Goal: Find specific page/section: Find specific page/section

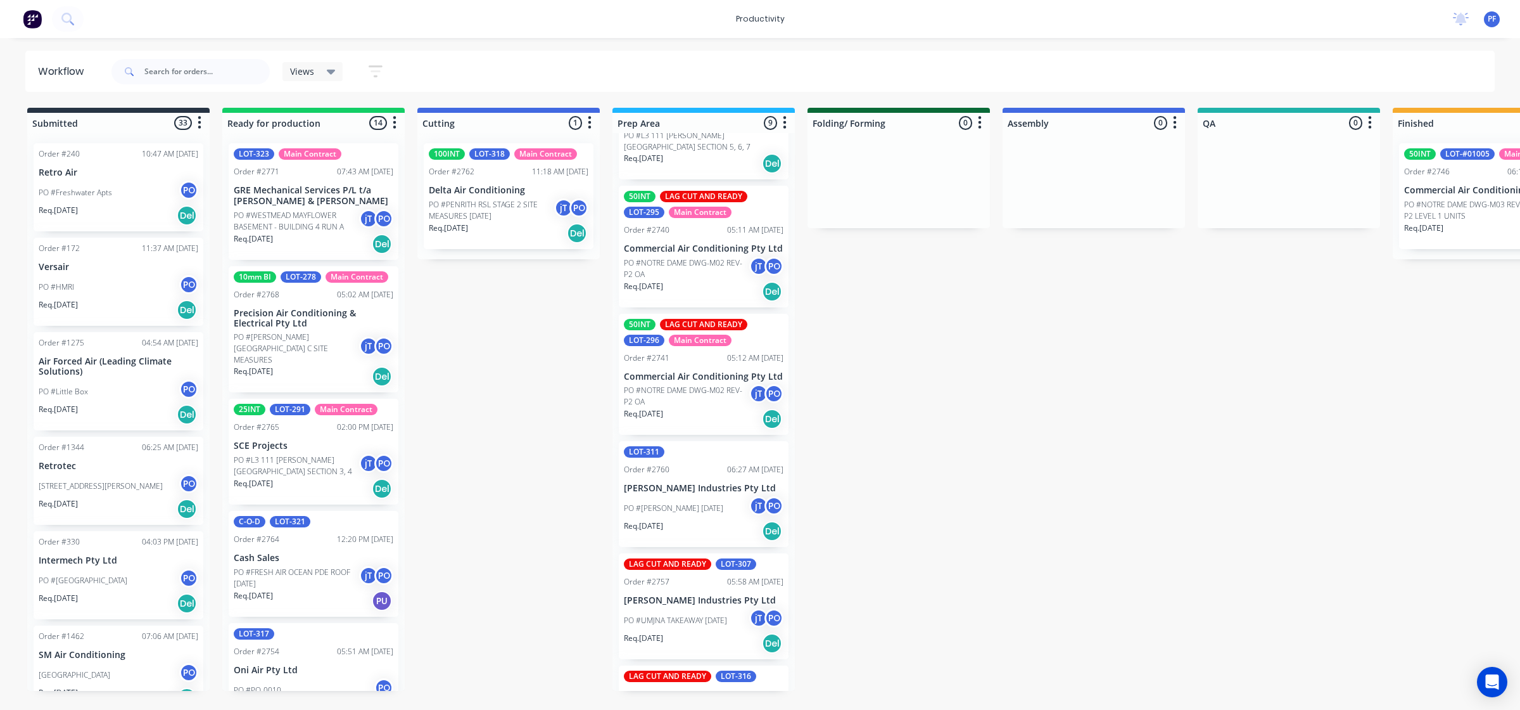
scroll to position [238, 0]
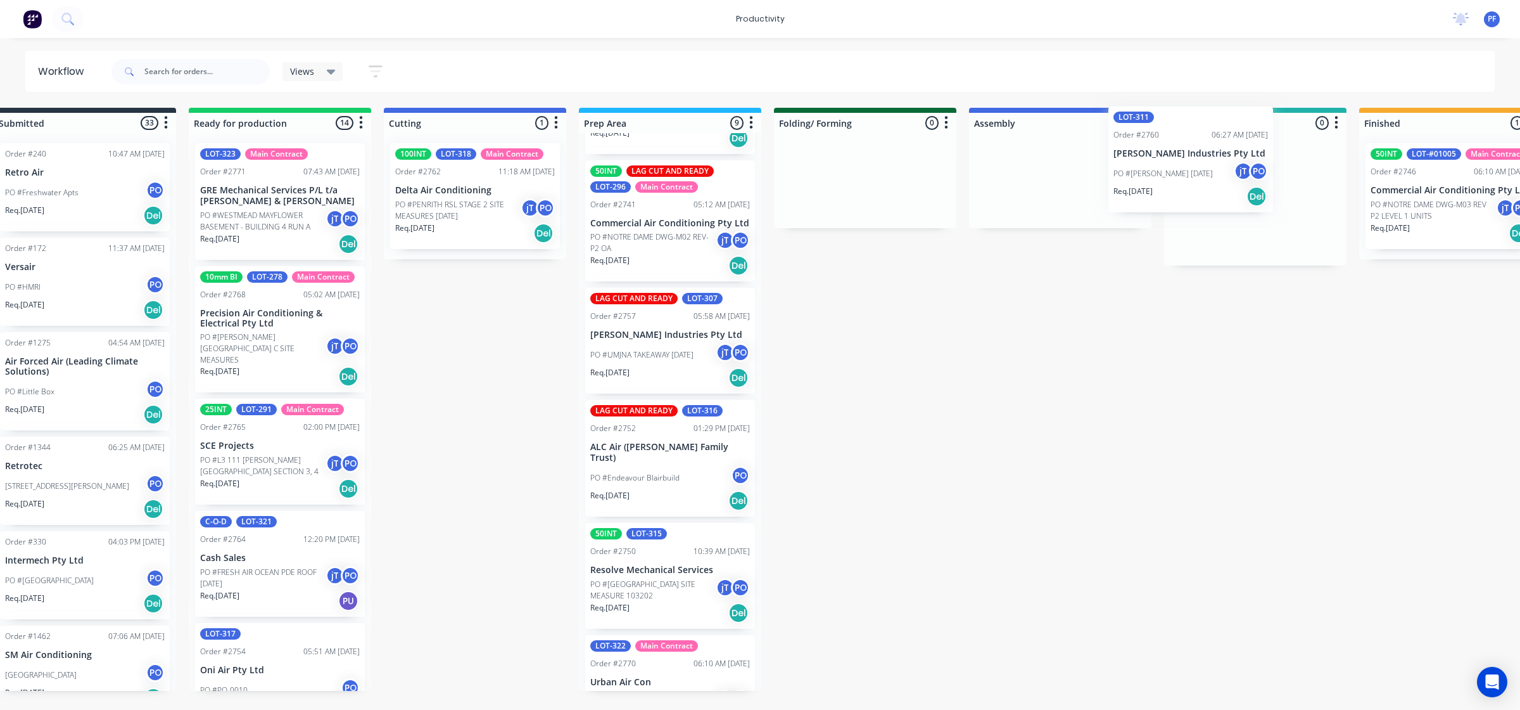
drag, startPoint x: 685, startPoint y: 361, endPoint x: 1258, endPoint y: 168, distance: 603.8
click at [1262, 168] on div "Submitted 33 Order #240 10:47 AM [DATE] Retro Air PO #Freshwater Apts PO Req. […" at bounding box center [1197, 399] width 2480 height 583
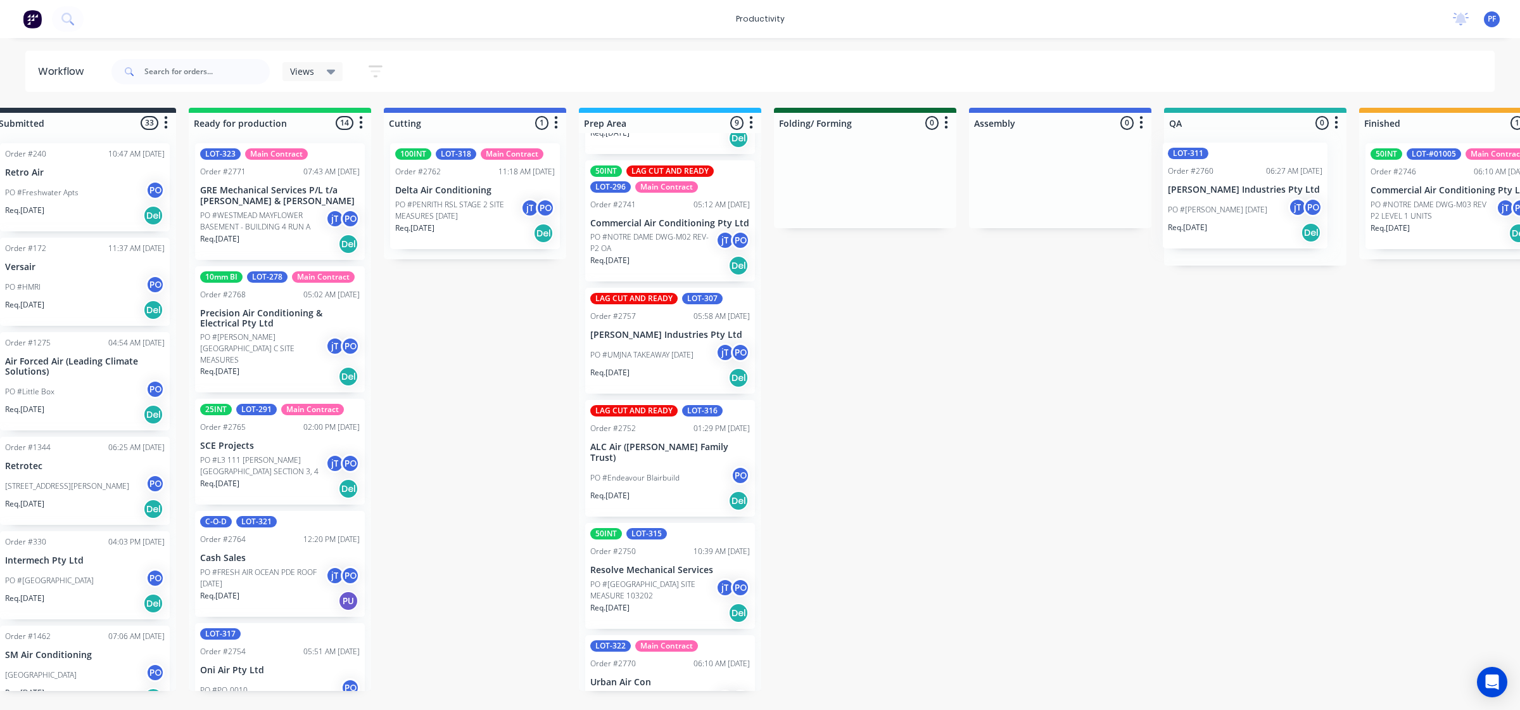
scroll to position [0, 41]
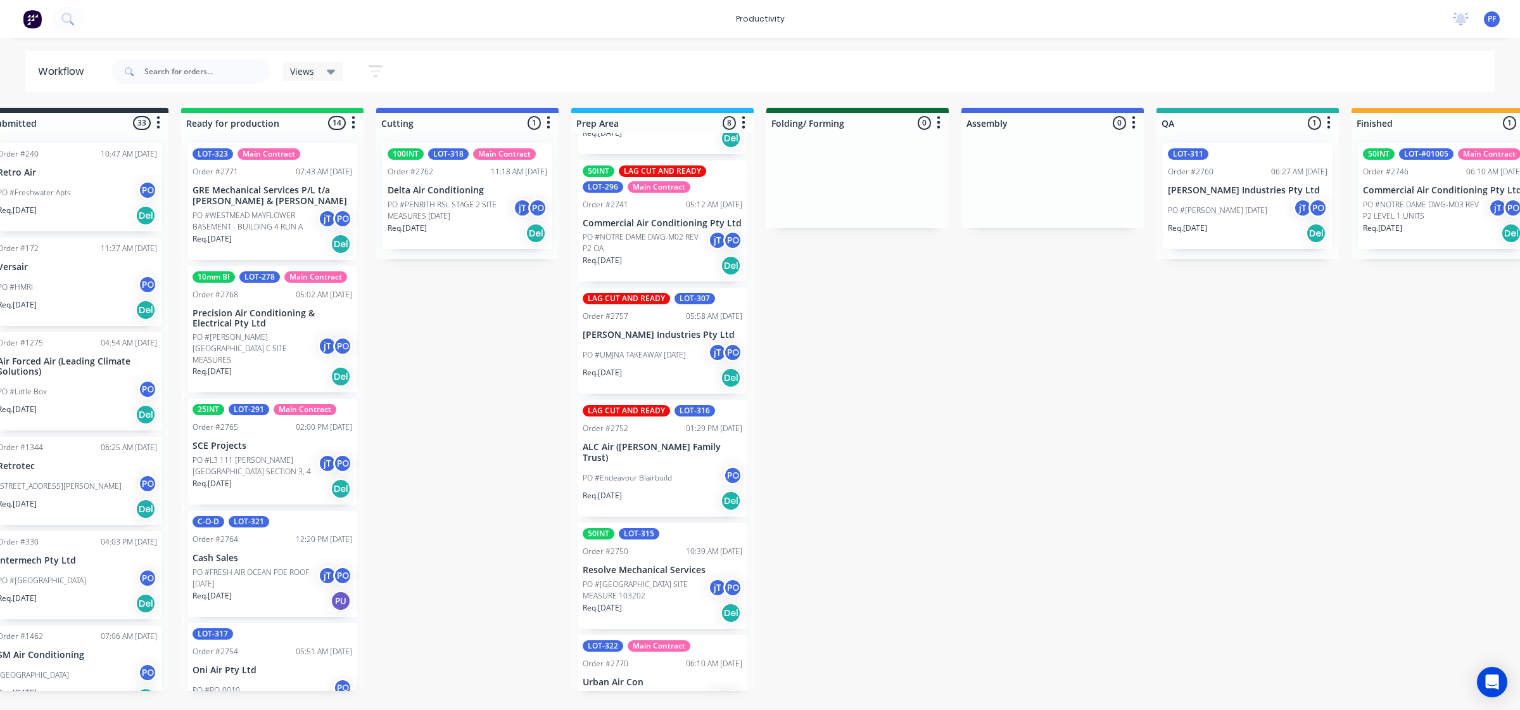
drag, startPoint x: 941, startPoint y: 271, endPoint x: 1167, endPoint y: 206, distance: 235.2
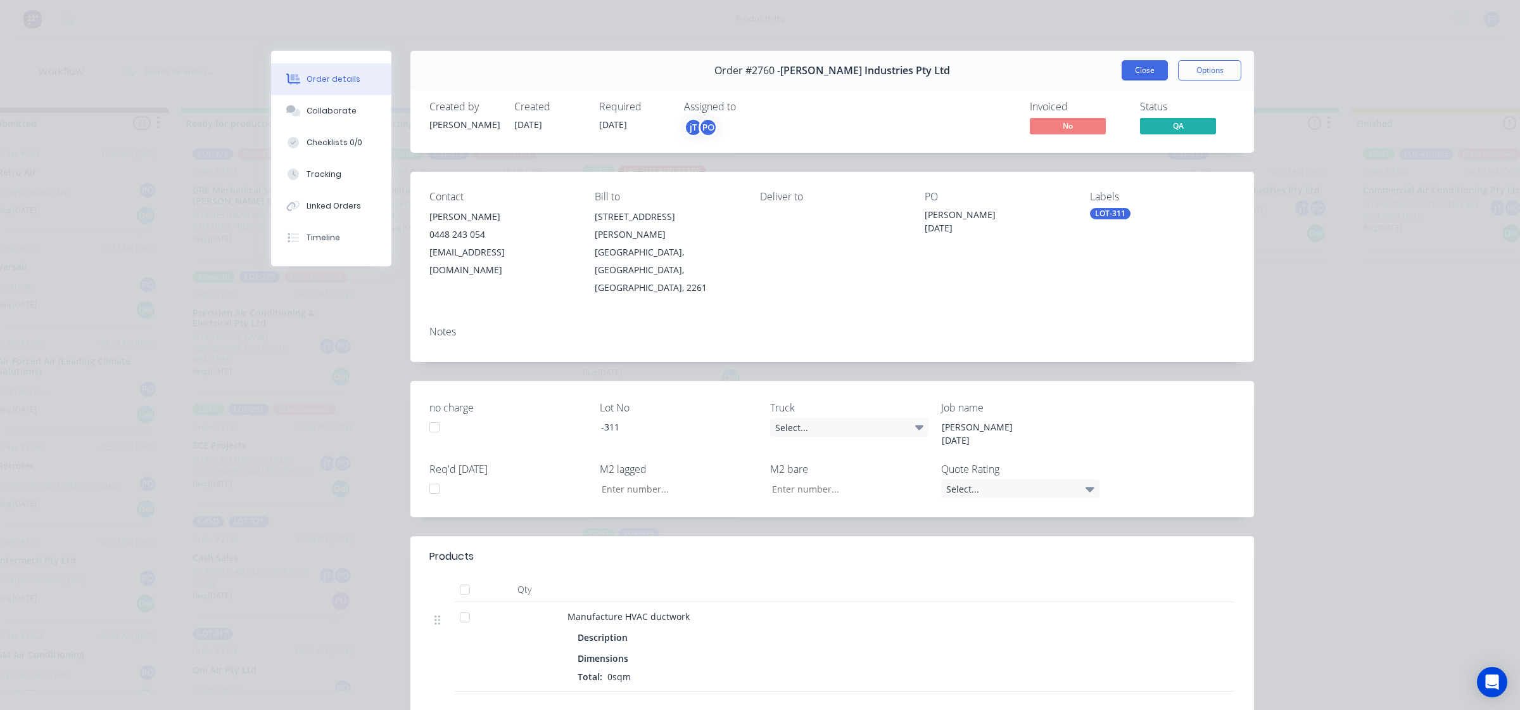
drag, startPoint x: 1145, startPoint y: 70, endPoint x: 1218, endPoint y: 140, distance: 101.3
click at [1145, 70] on button "Close" at bounding box center [1145, 70] width 46 height 20
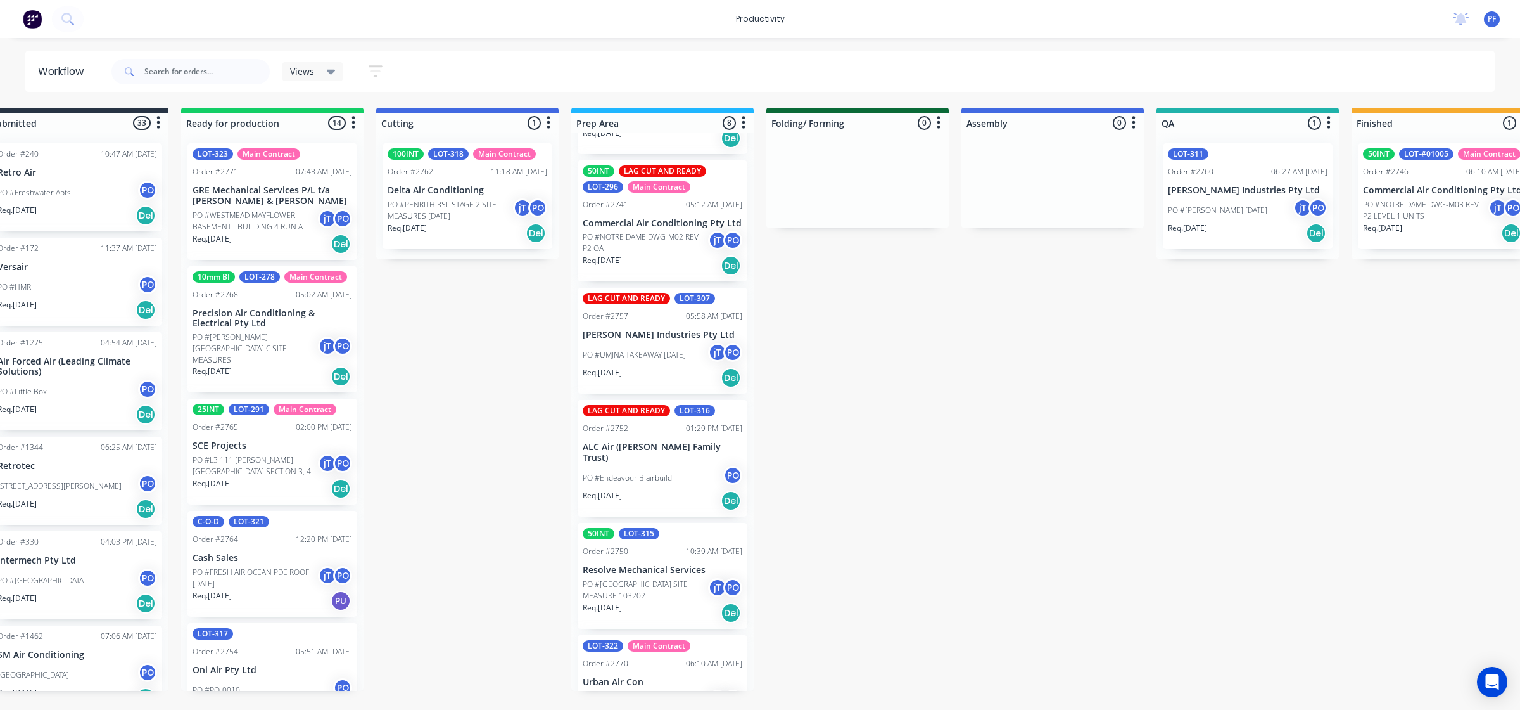
drag, startPoint x: 1218, startPoint y: 140, endPoint x: 968, endPoint y: 432, distance: 384.6
click at [968, 432] on div "Submitted 33 Order #240 10:47 AM [DATE] Retro Air PO #Freshwater Apts PO Req. […" at bounding box center [1189, 399] width 2480 height 583
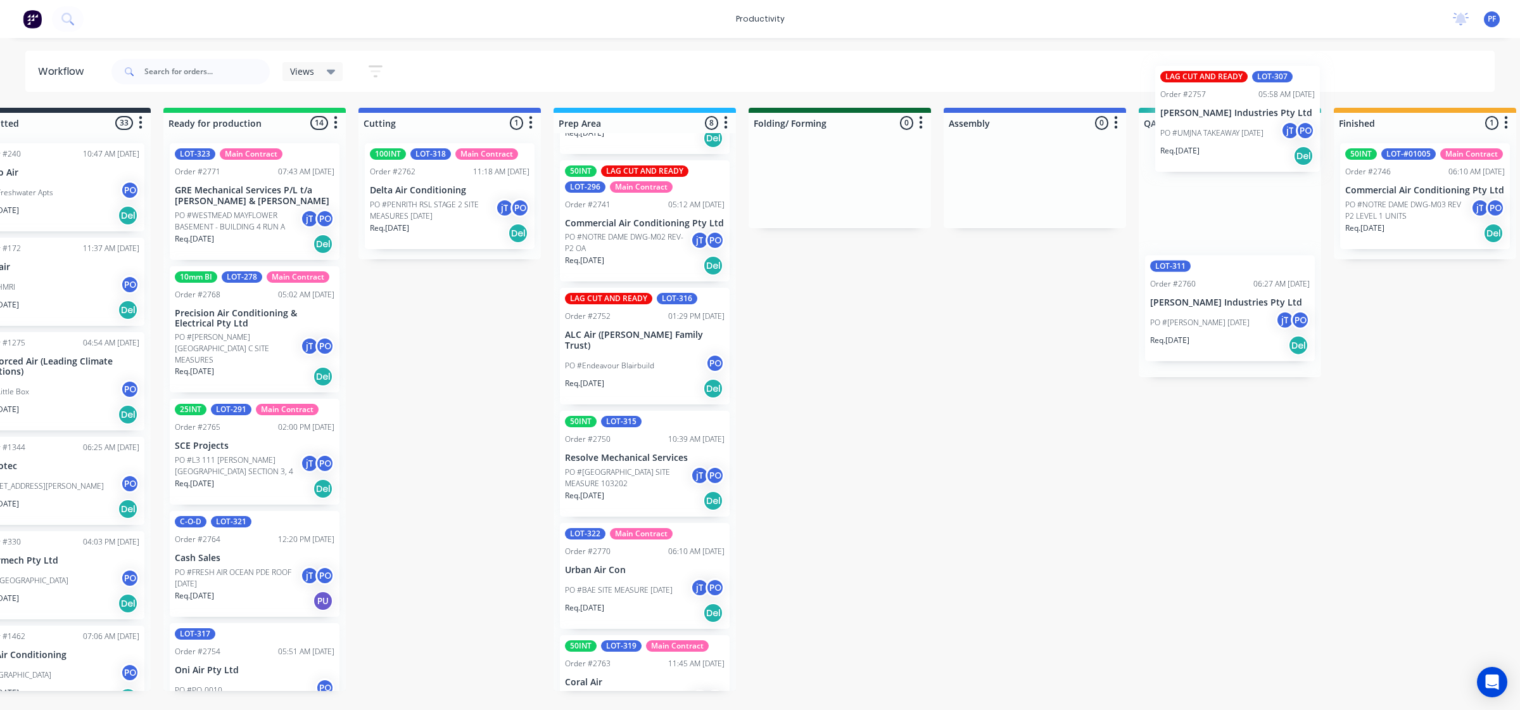
drag, startPoint x: 659, startPoint y: 333, endPoint x: 1253, endPoint y: 109, distance: 635.2
click at [1253, 109] on div "Submitted 33 Order #240 10:47 AM [DATE] Retro Air PO #Freshwater Apts PO Req. […" at bounding box center [1172, 399] width 2480 height 583
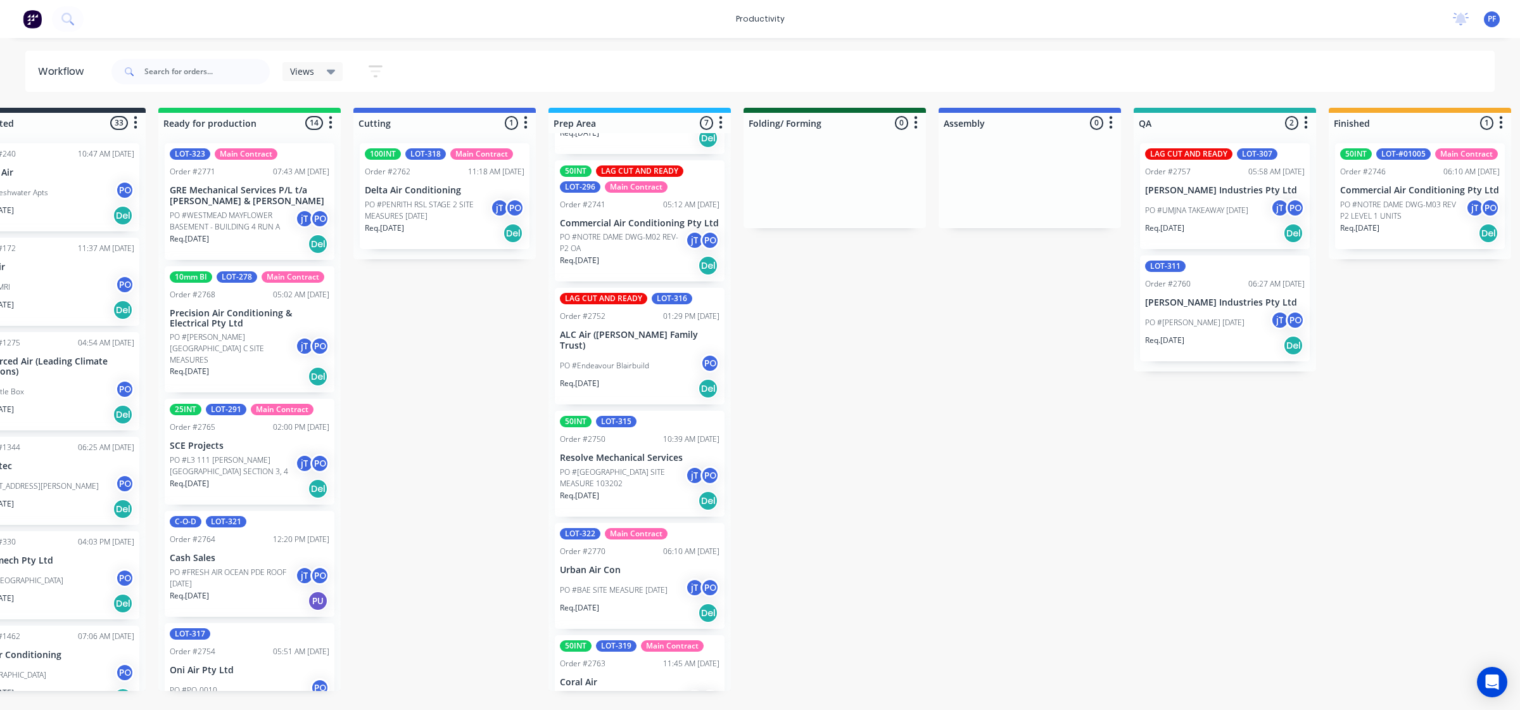
click at [1391, 214] on p "PO #NOTRE DAME DWG-M03 REV P2 LEVEL 1 UNITS" at bounding box center [1403, 210] width 125 height 23
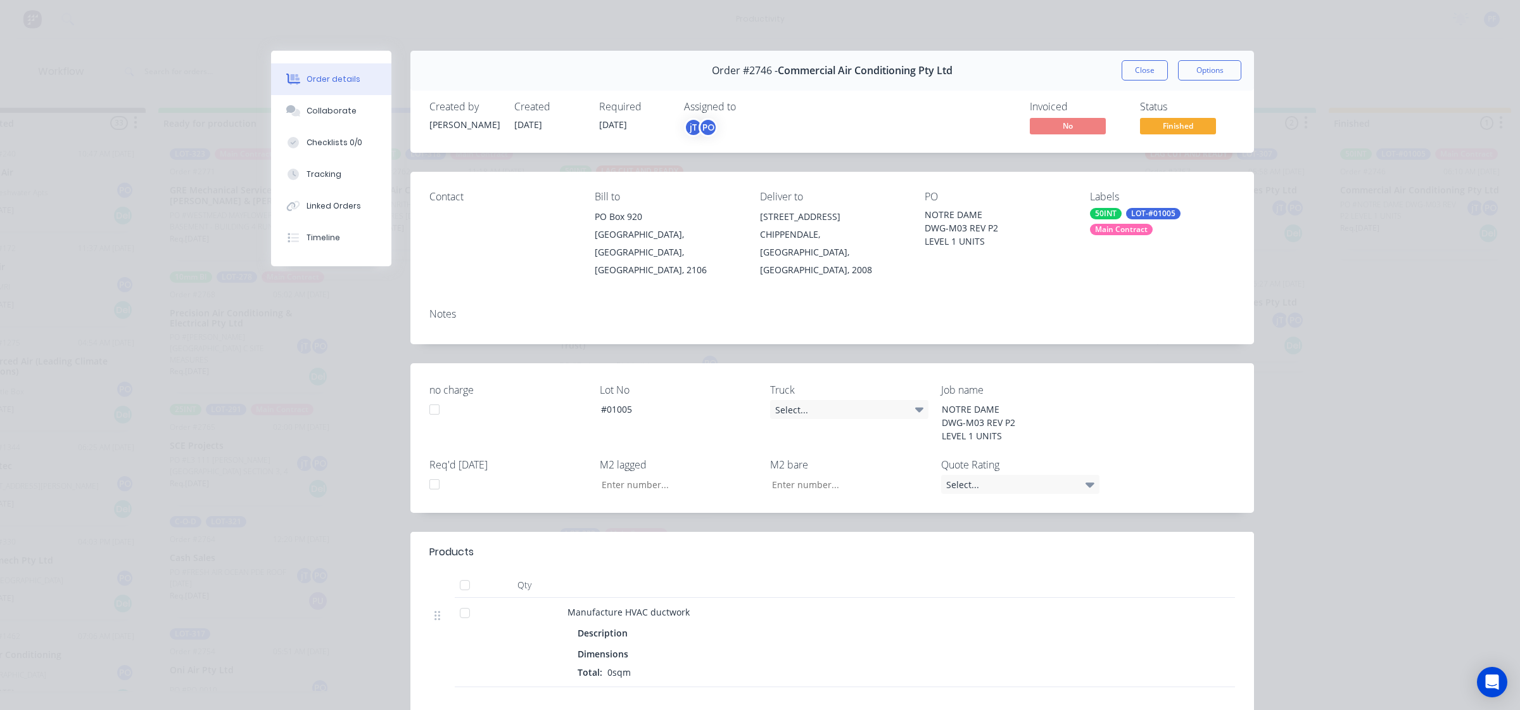
click at [1102, 207] on div "Labels 50INT LOT-#01005 Main Contract" at bounding box center [1162, 235] width 145 height 88
drag, startPoint x: 1088, startPoint y: 214, endPoint x: 1093, endPoint y: 246, distance: 32.8
click at [1041, 277] on div "Contact Bill to [GEOGRAPHIC_DATA] Deliver to [STREET_ADDRESS], 2008 PO NOTRE DA…" at bounding box center [833, 258] width 844 height 172
click at [1138, 220] on div "50INT LOT-#01005 Main Contract" at bounding box center [1162, 221] width 145 height 27
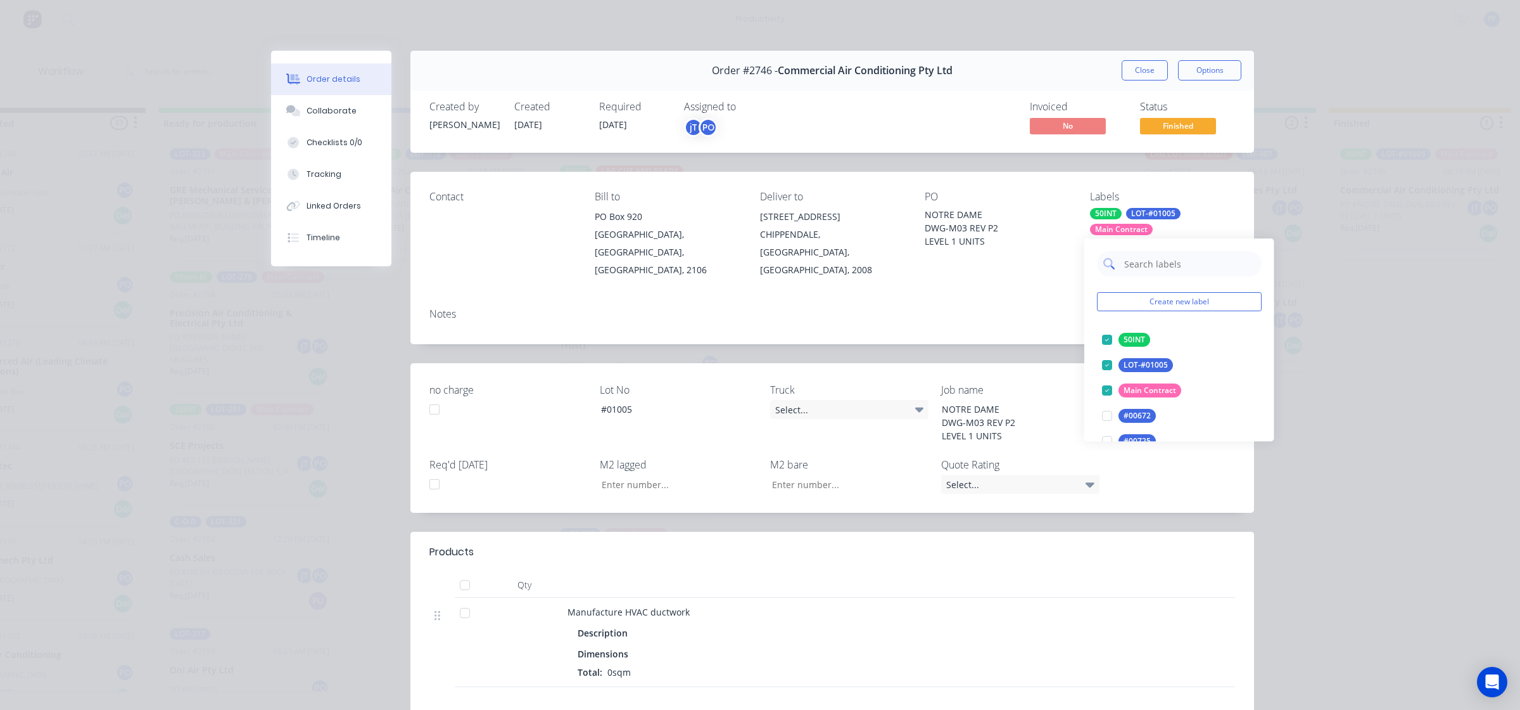
click at [1142, 255] on input "text" at bounding box center [1189, 263] width 132 height 25
type input "cage 9"
click at [1091, 336] on div "cage 9 Create new label cage 9 edit" at bounding box center [1180, 301] width 190 height 127
click at [1097, 336] on div at bounding box center [1107, 339] width 25 height 25
drag, startPoint x: 1042, startPoint y: 306, endPoint x: 1042, endPoint y: 286, distance: 19.6
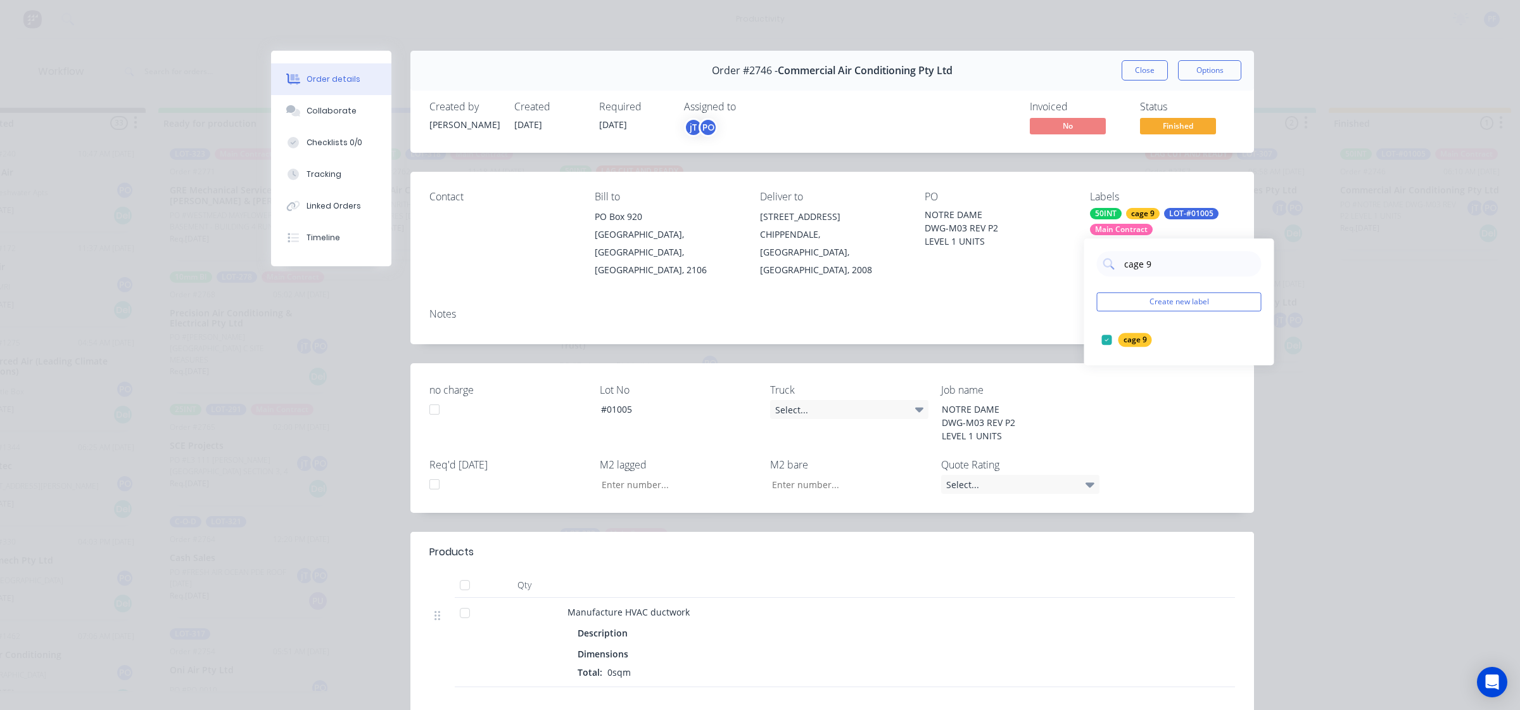
click at [1042, 298] on div "Notes" at bounding box center [833, 321] width 844 height 46
click at [1154, 73] on button "Close" at bounding box center [1145, 70] width 46 height 20
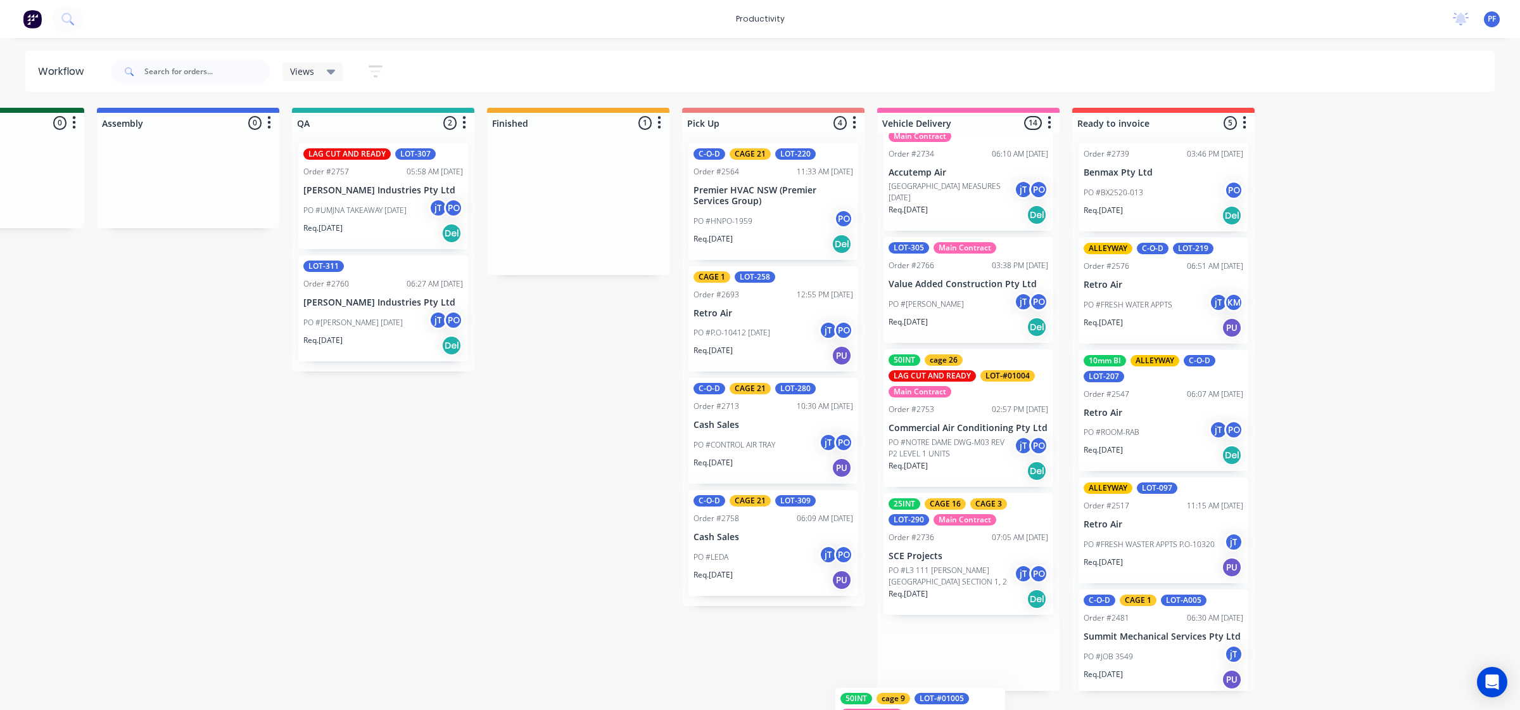
scroll to position [1335, 0]
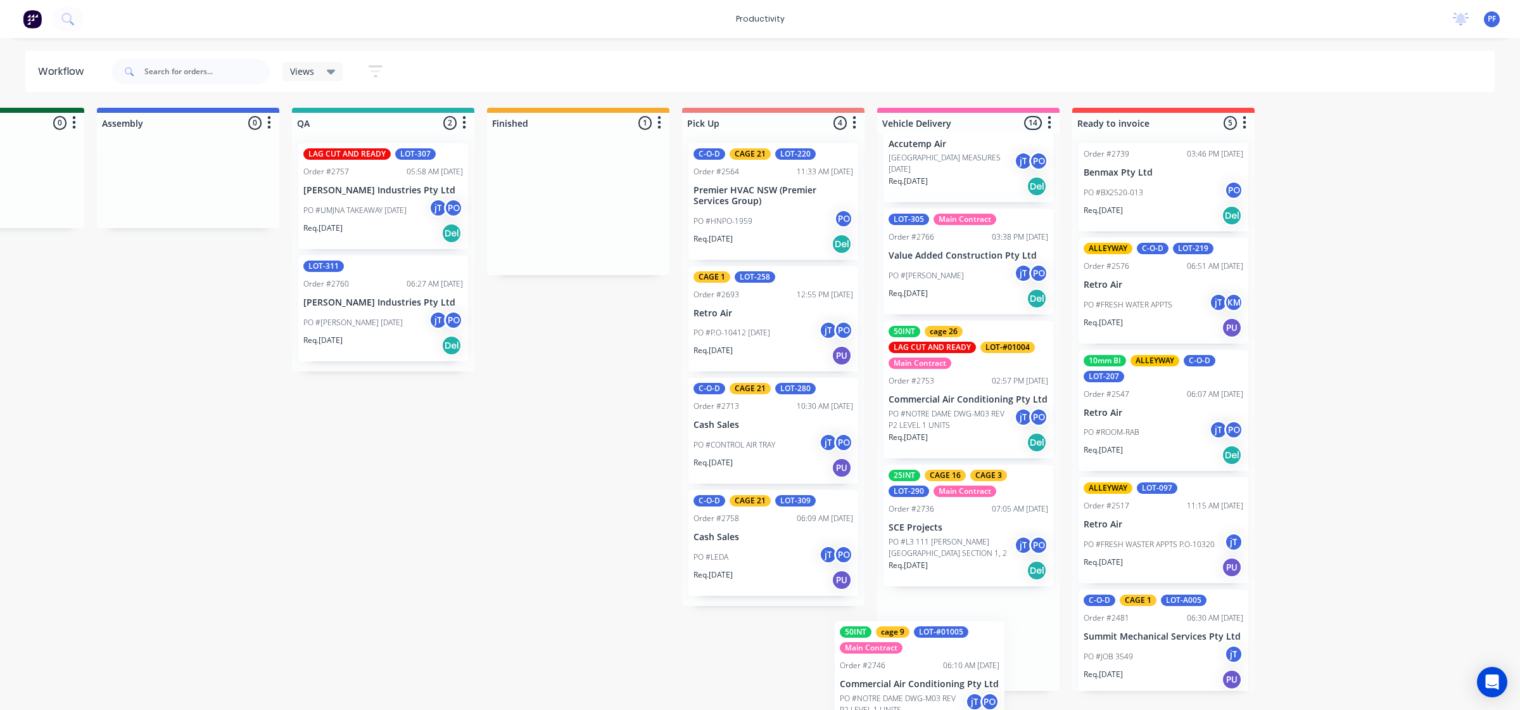
drag, startPoint x: 1363, startPoint y: 210, endPoint x: 883, endPoint y: 672, distance: 666.7
click at [876, 679] on div "Submitted 33 Order #240 10:47 AM [DATE] Retro Air PO #Freshwater Apts PO Req. […" at bounding box center [325, 399] width 2480 height 583
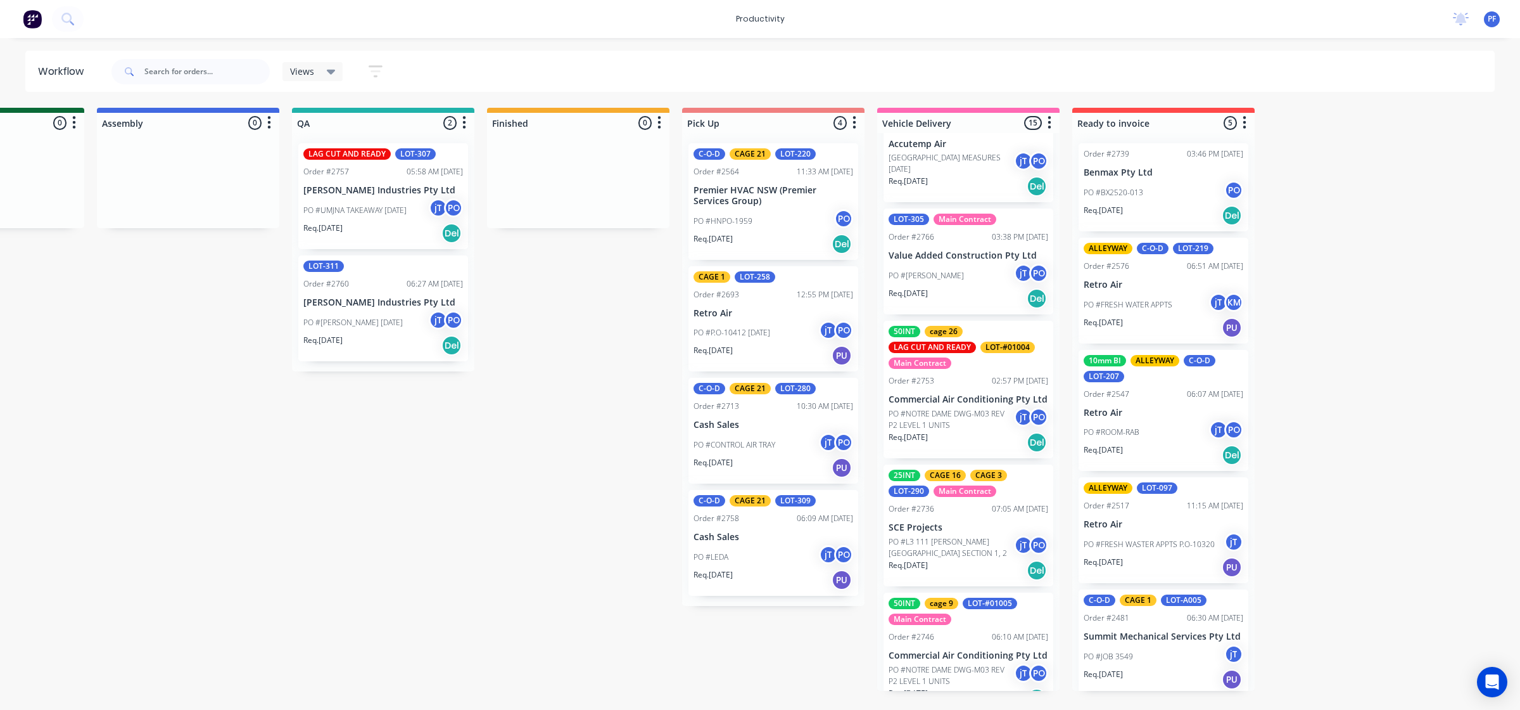
drag, startPoint x: 888, startPoint y: 672, endPoint x: 854, endPoint y: 670, distance: 34.3
click at [872, 687] on div "Submitted 33 Order #240 10:47 AM [DATE] Retro Air PO #Freshwater Apts PO Req. […" at bounding box center [325, 399] width 2480 height 583
click at [359, 207] on p "PO #UMJNA TAKEAWAY [DATE]" at bounding box center [354, 210] width 103 height 11
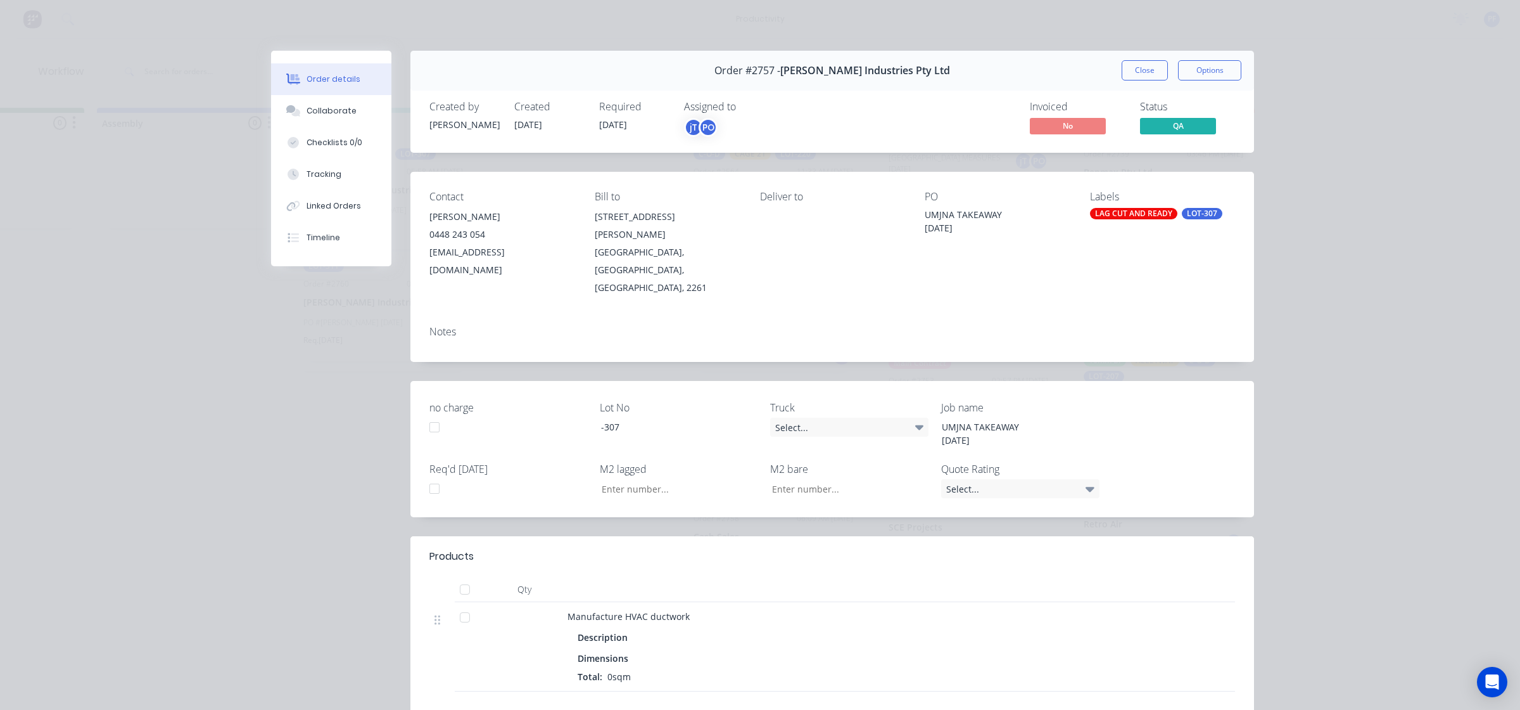
click at [1126, 207] on div "Labels LAG CUT AND READY LOT-307" at bounding box center [1162, 244] width 145 height 106
click at [1128, 213] on div "LAG CUT AND READY" at bounding box center [1133, 213] width 87 height 11
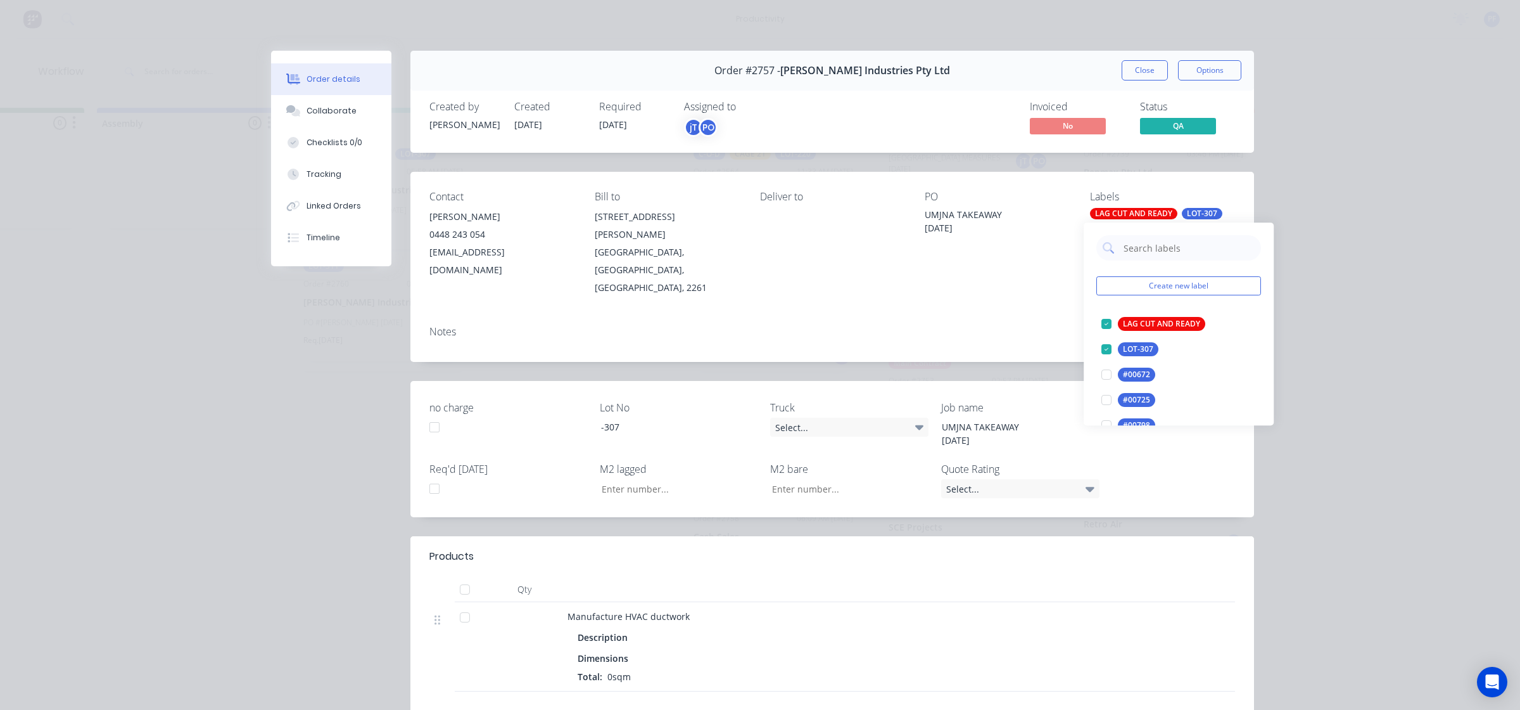
drag, startPoint x: 1138, startPoint y: 214, endPoint x: 1154, endPoint y: 253, distance: 42.7
click at [1154, 253] on input "text" at bounding box center [1189, 247] width 132 height 25
type input "cage 21"
drag, startPoint x: 1106, startPoint y: 322, endPoint x: 1062, endPoint y: 322, distance: 44.3
click at [1106, 322] on div at bounding box center [1106, 323] width 25 height 25
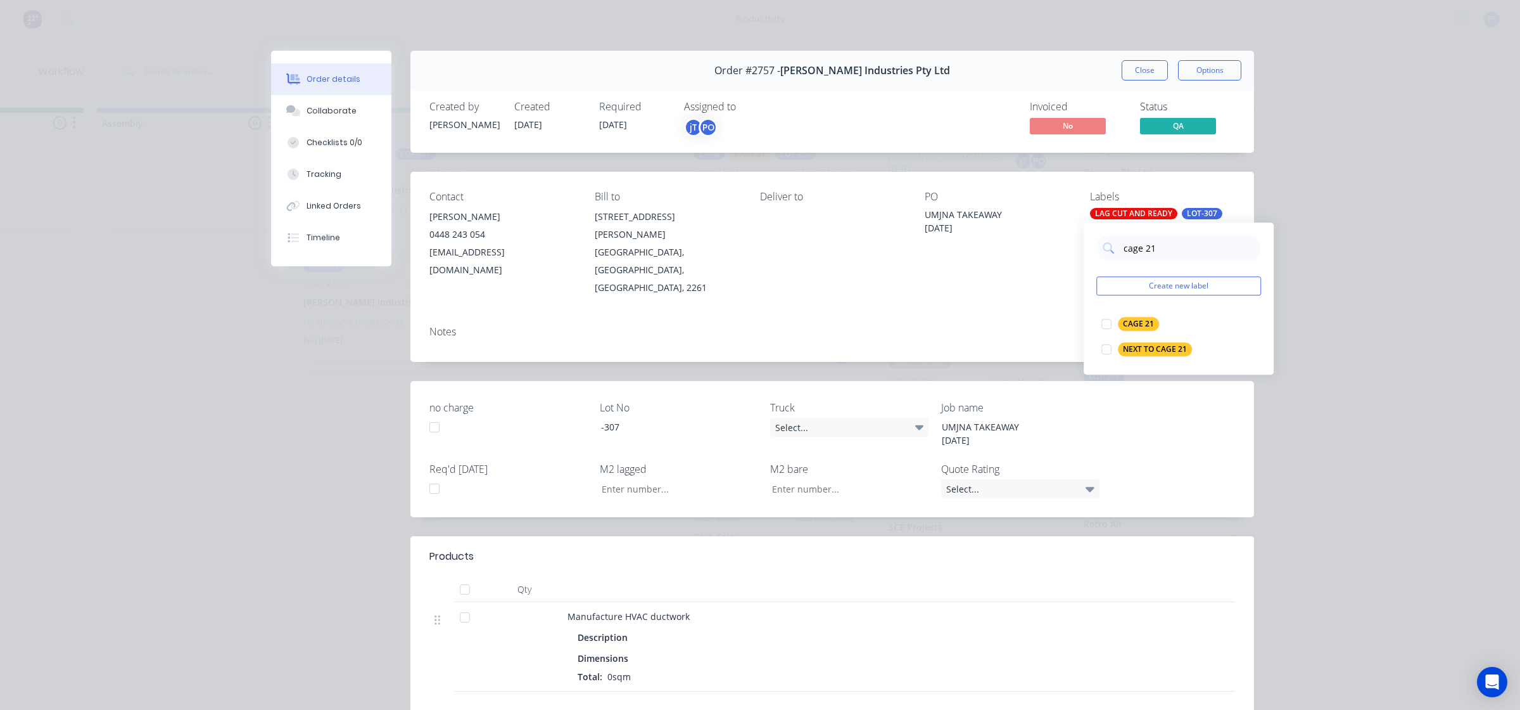
click at [1031, 316] on div "Notes" at bounding box center [833, 339] width 844 height 46
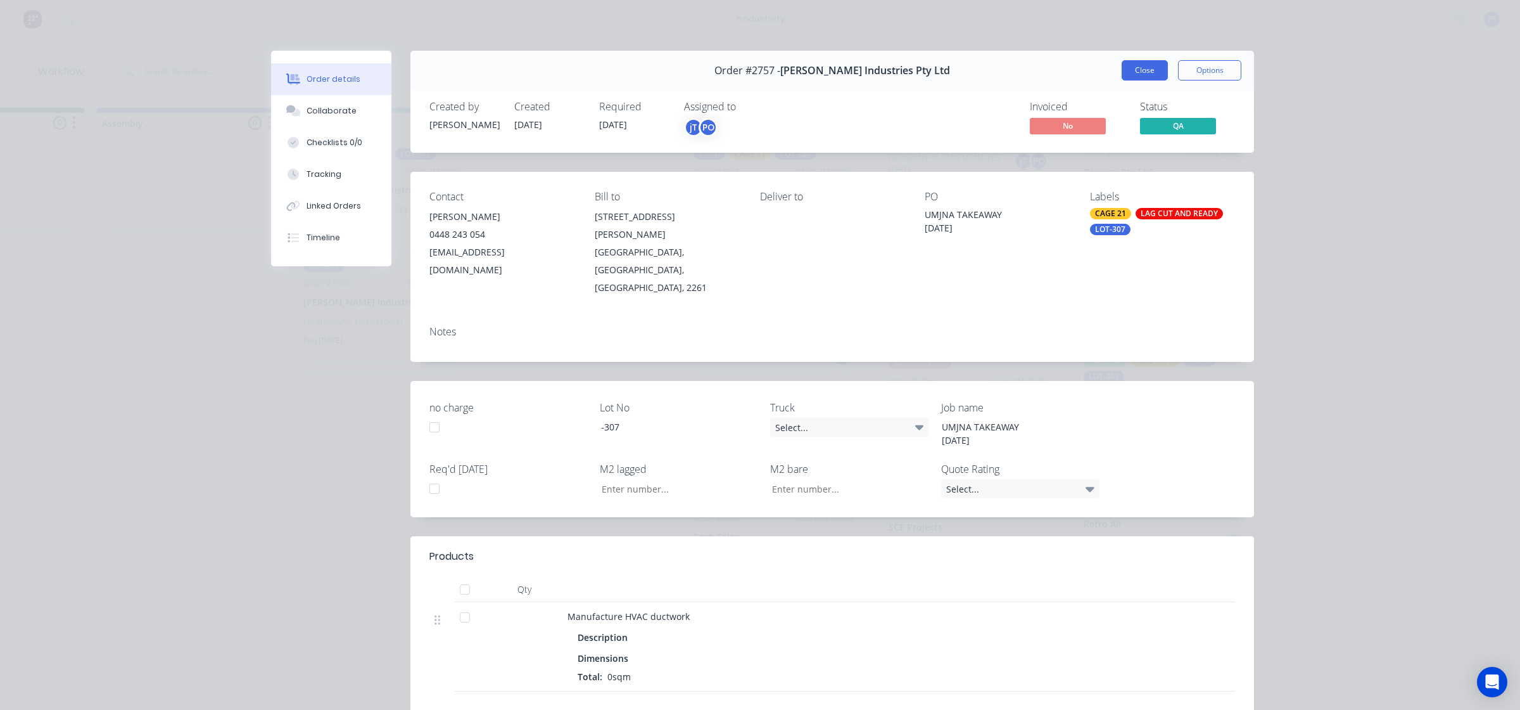
click at [1152, 73] on button "Close" at bounding box center [1145, 70] width 46 height 20
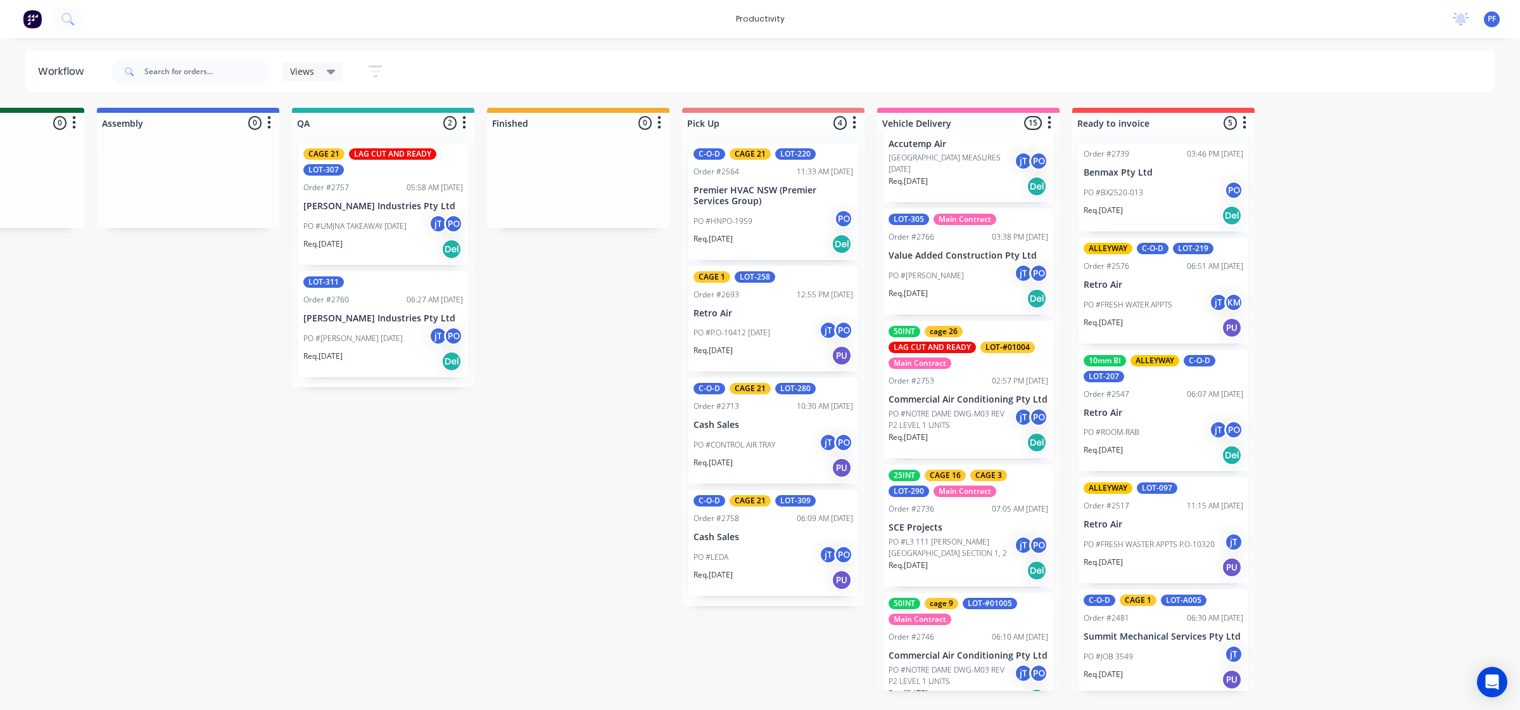
click at [417, 290] on div "LOT-311 Order #2760 06:27 AM [DATE] [PERSON_NAME] Industries Pty Ltd PO #UMINA …" at bounding box center [383, 324] width 170 height 106
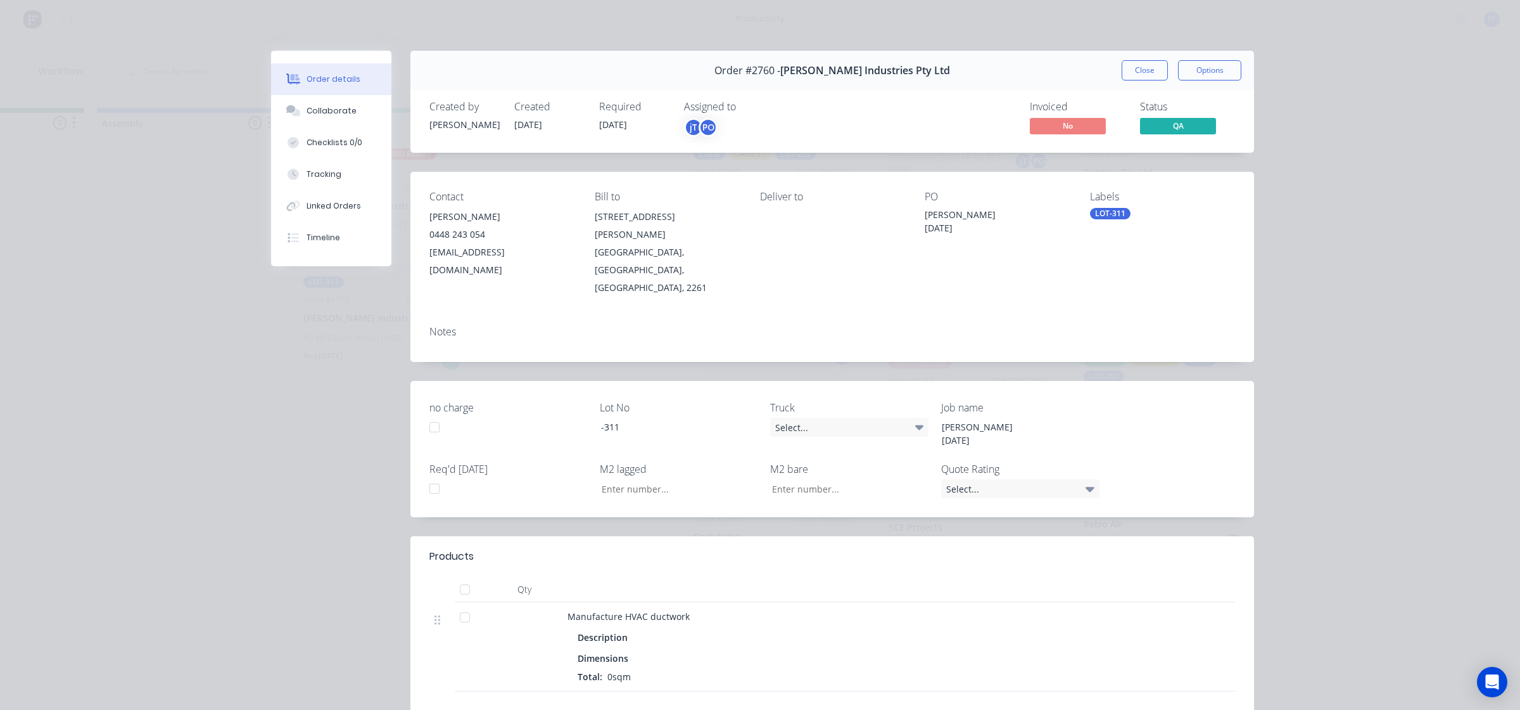
drag, startPoint x: 1088, startPoint y: 219, endPoint x: 1054, endPoint y: 241, distance: 41.6
click at [1038, 250] on div "PO [PERSON_NAME] [DATE]" at bounding box center [997, 244] width 145 height 106
click at [1106, 207] on div "Labels LOT-311" at bounding box center [1162, 244] width 145 height 106
click at [1113, 214] on div "LOT-311" at bounding box center [1110, 213] width 41 height 11
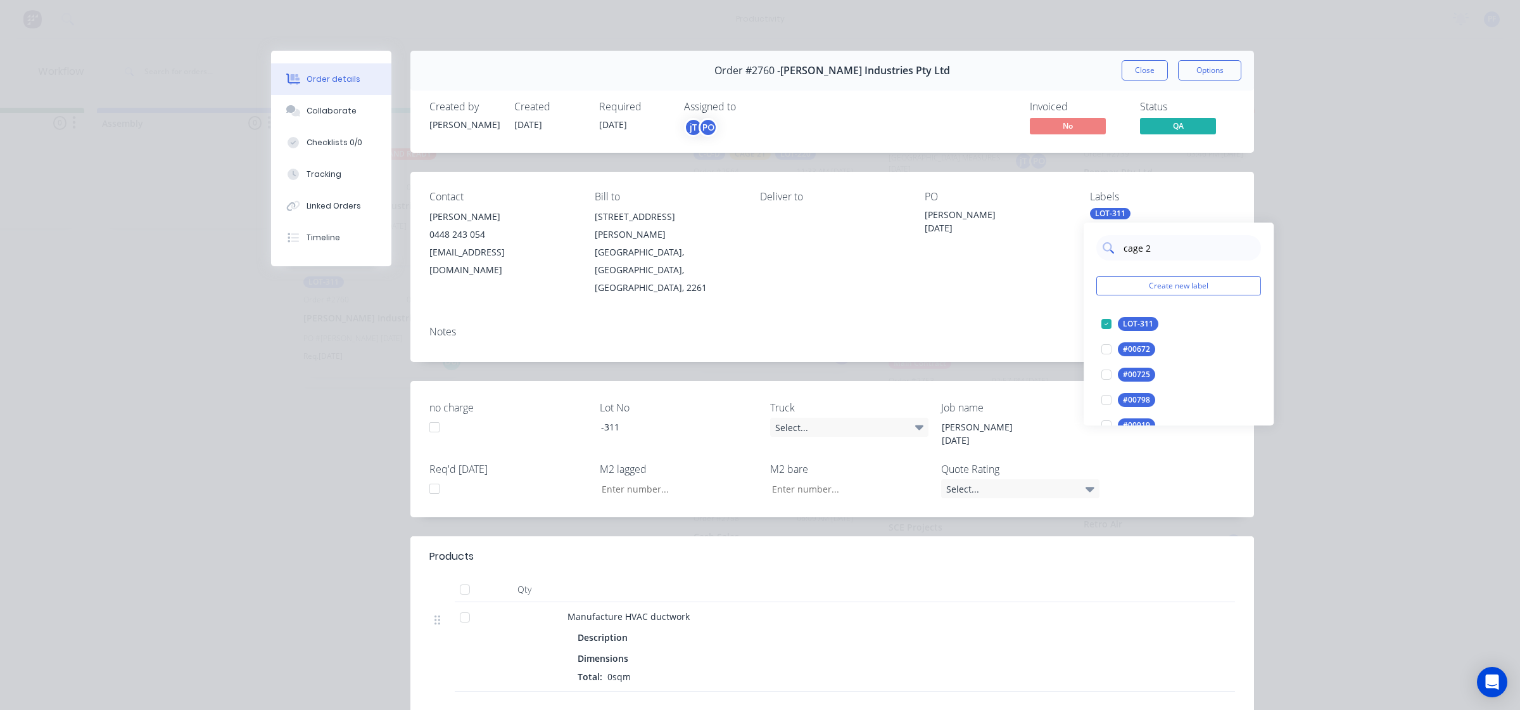
type input "cage 21"
drag, startPoint x: 1096, startPoint y: 335, endPoint x: 1072, endPoint y: 326, distance: 25.4
click at [1096, 335] on div at bounding box center [1106, 323] width 25 height 25
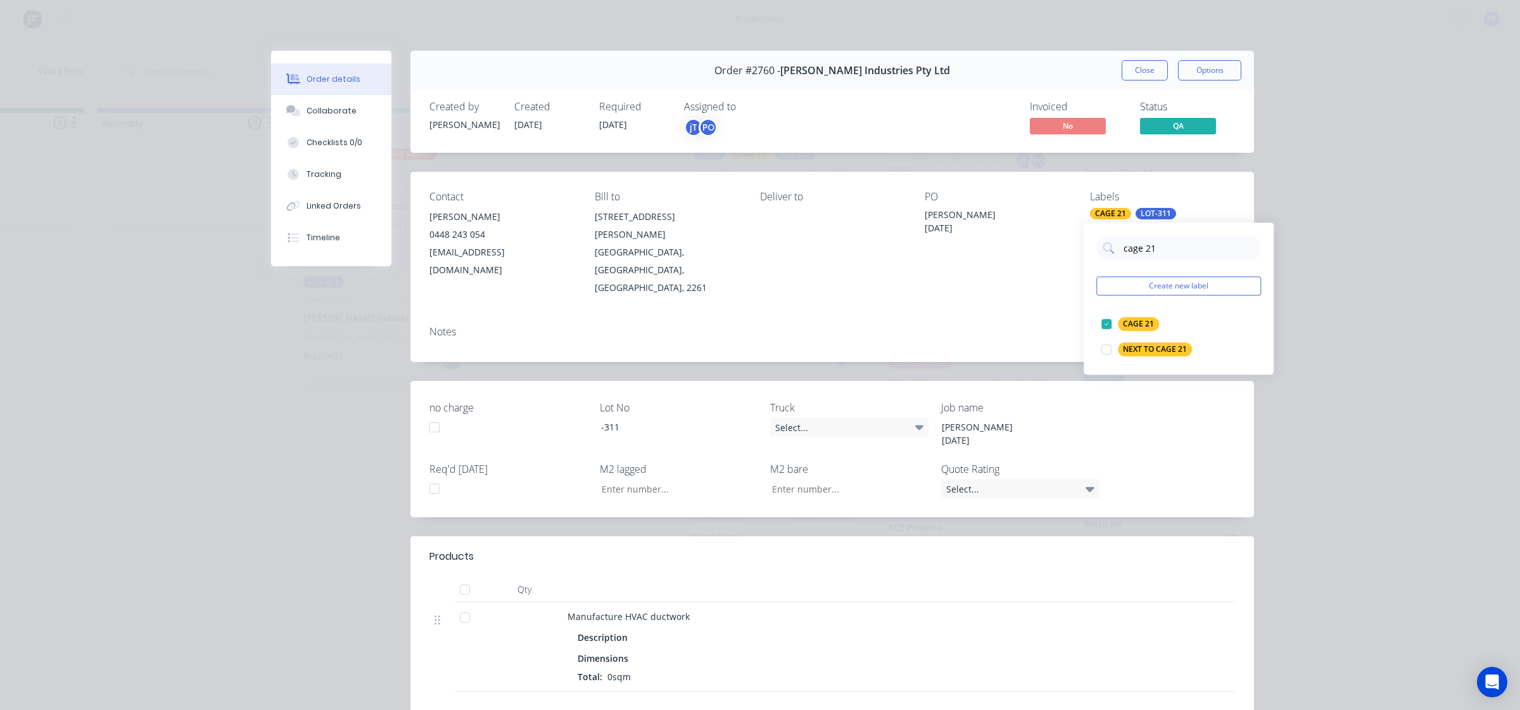
click at [1053, 320] on div "Notes" at bounding box center [833, 339] width 844 height 46
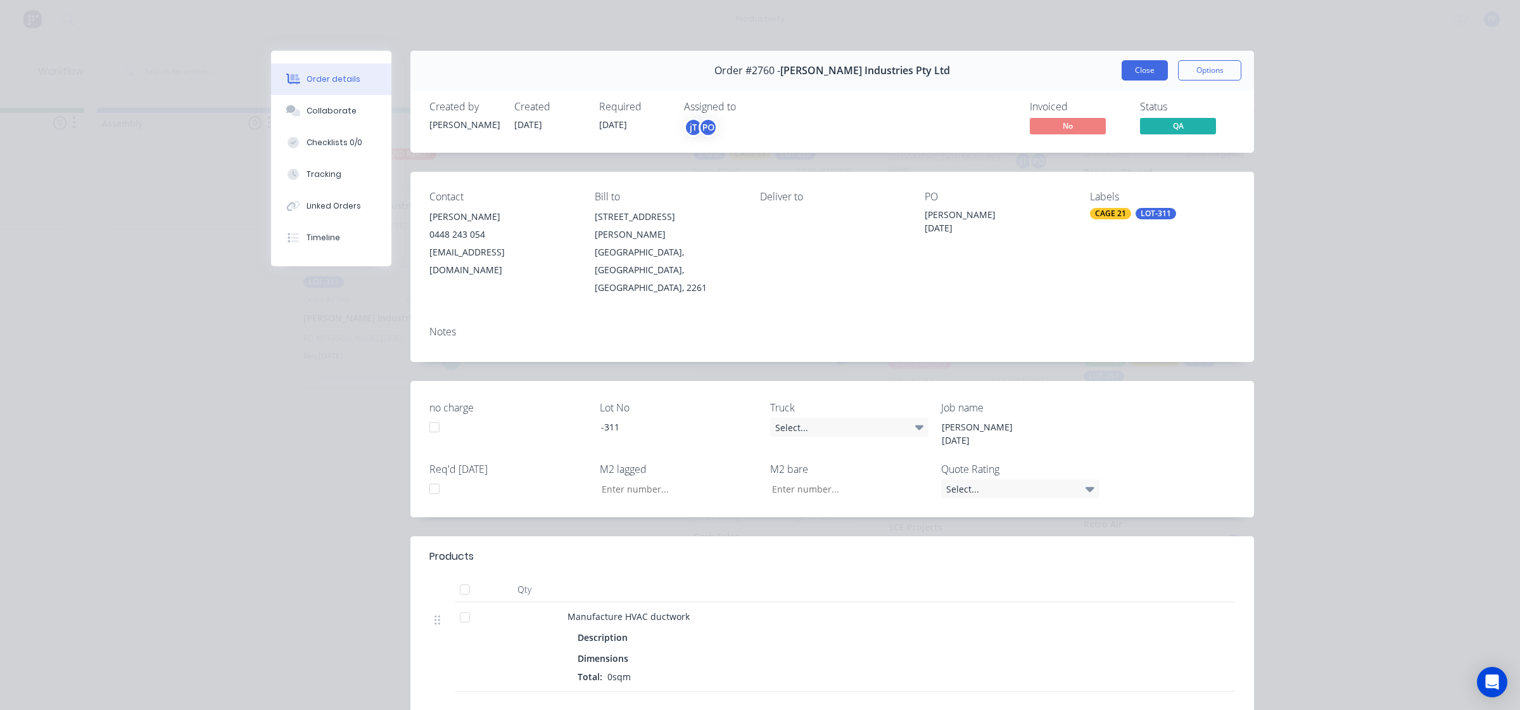
click at [1125, 67] on button "Close" at bounding box center [1145, 70] width 46 height 20
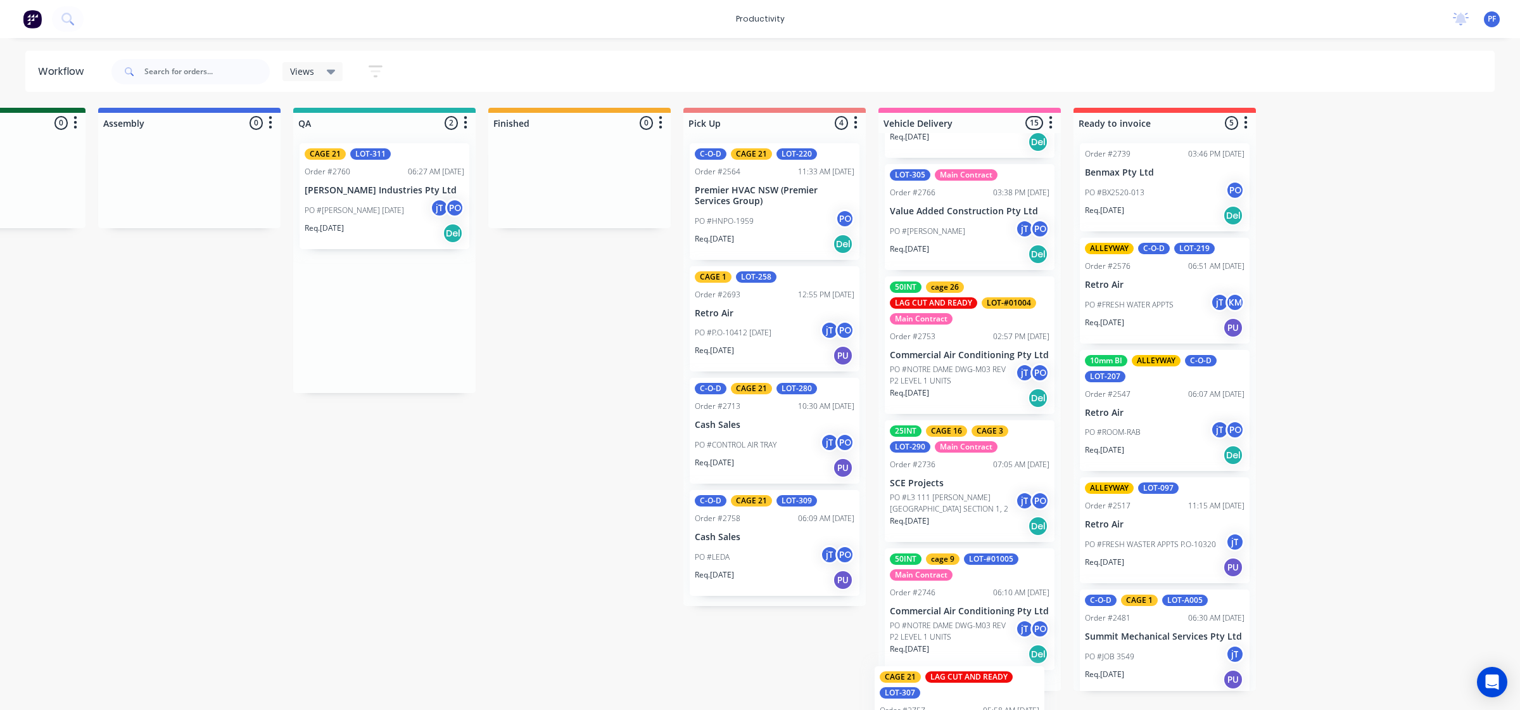
scroll to position [1469, 0]
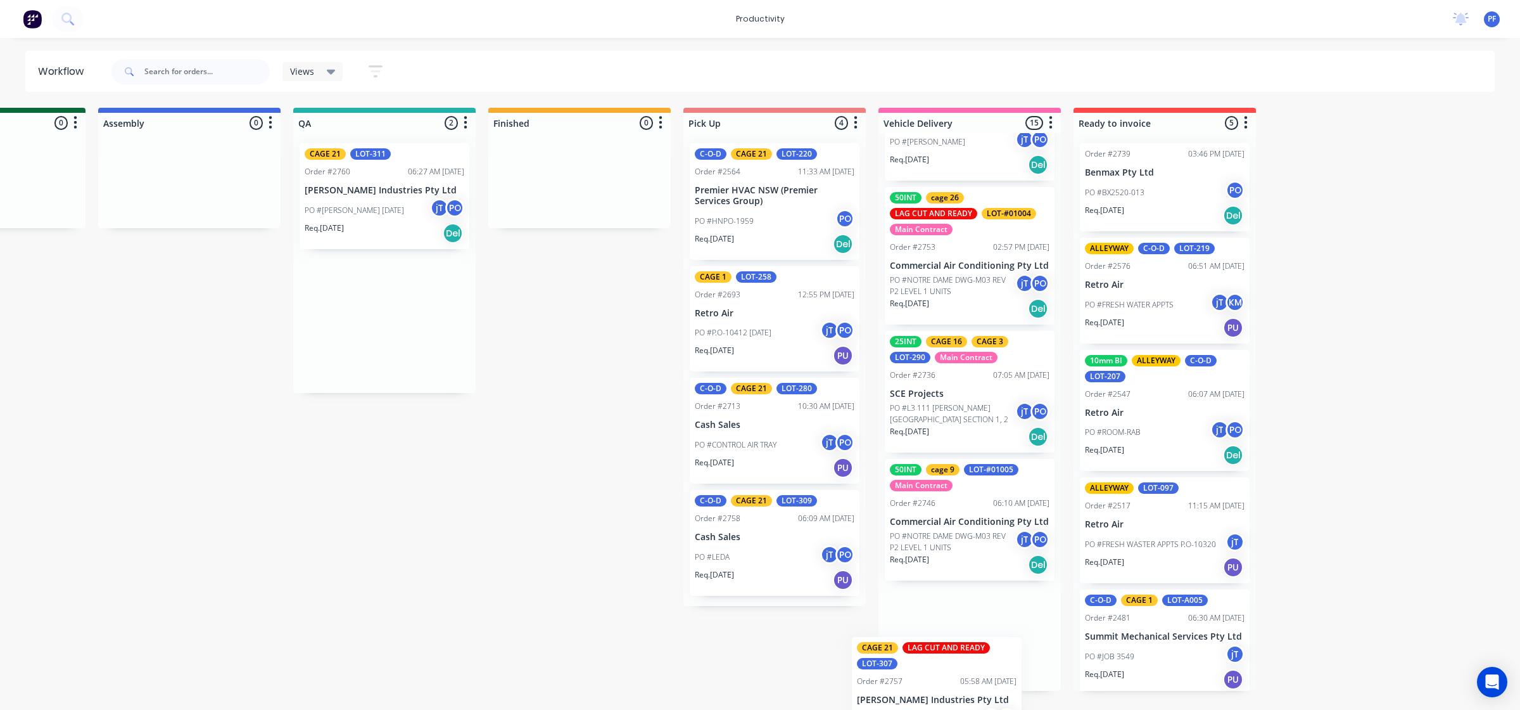
drag, startPoint x: 352, startPoint y: 229, endPoint x: 922, endPoint y: 662, distance: 715.8
click at [922, 662] on div "Submitted 33 Order #240 10:47 AM [DATE] Retro Air PO #Freshwater Apts PO Req. […" at bounding box center [326, 399] width 2480 height 583
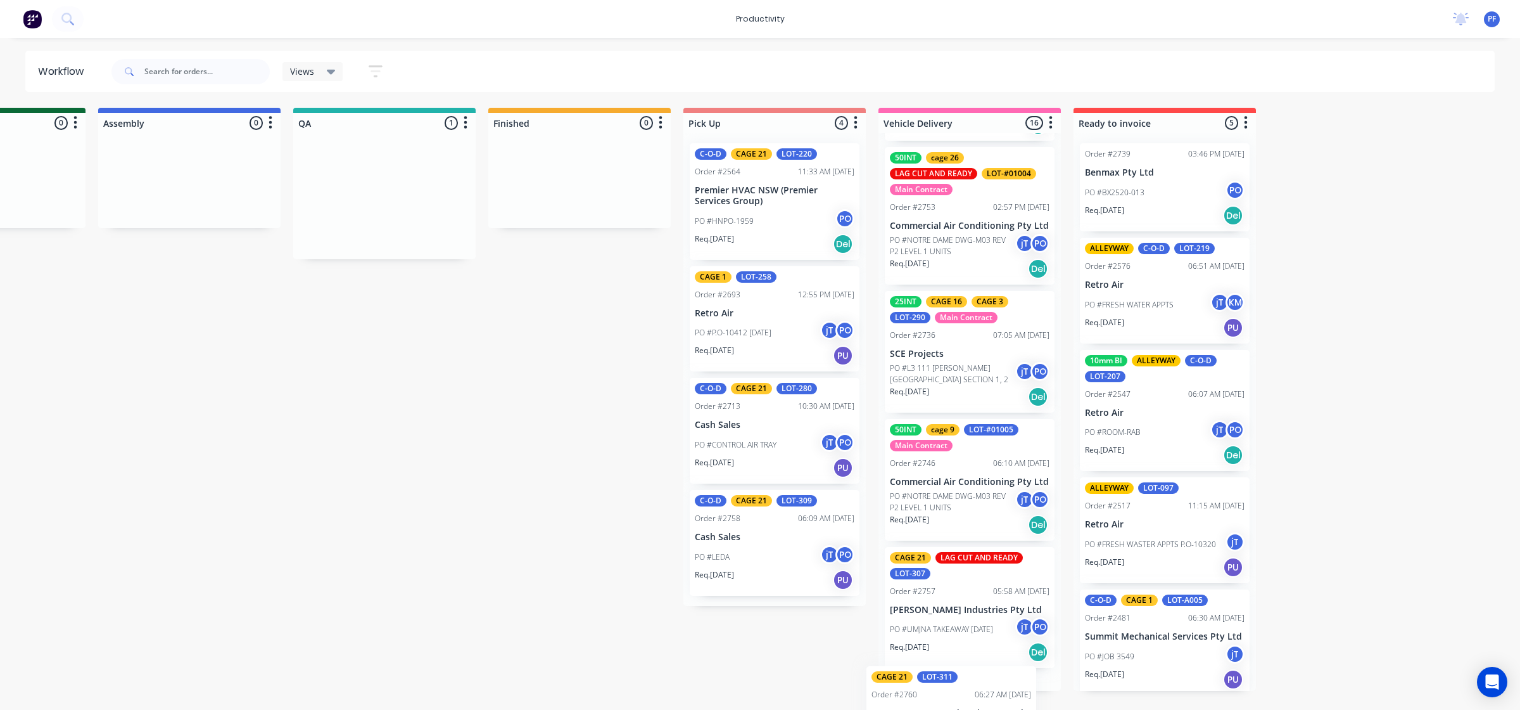
scroll to position [1574, 0]
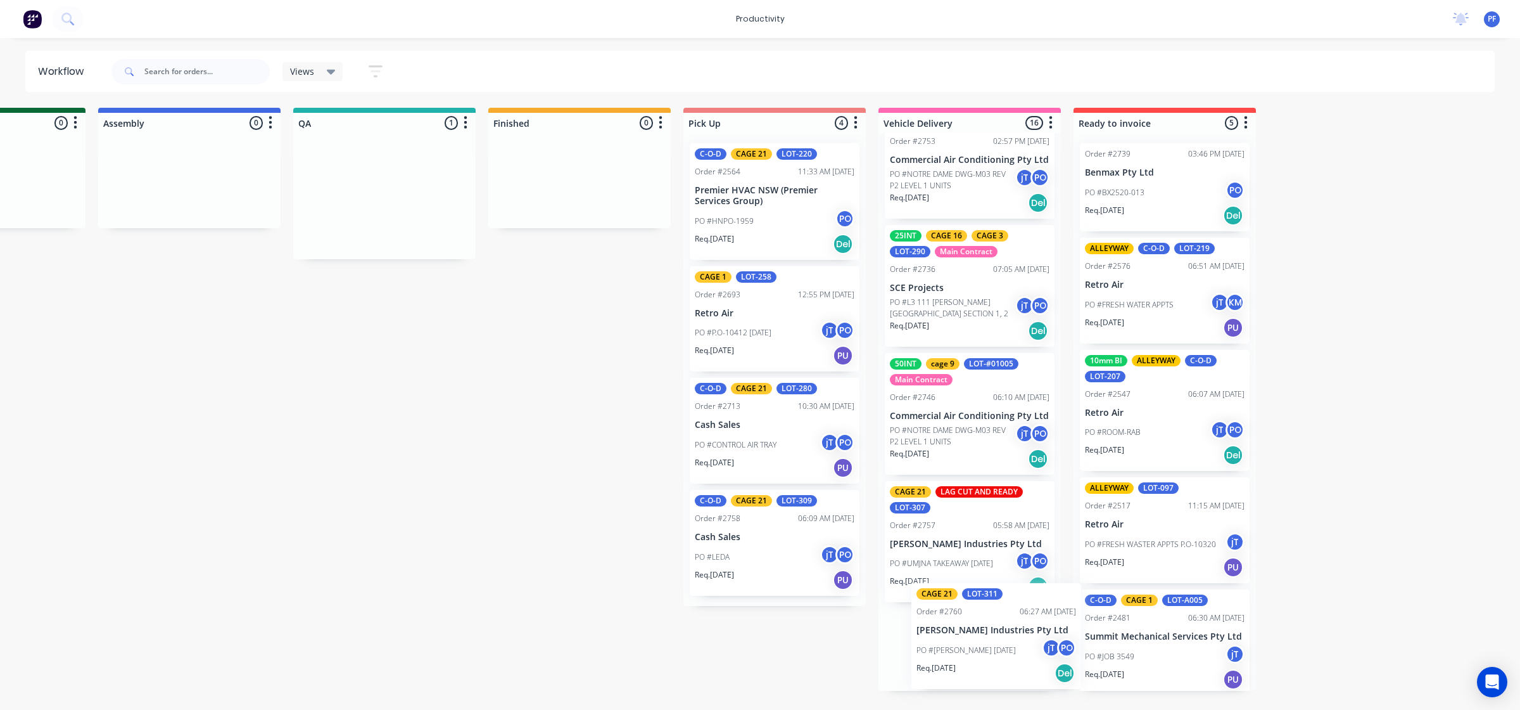
drag, startPoint x: 382, startPoint y: 214, endPoint x: 1001, endPoint y: 653, distance: 758.9
click at [1001, 653] on div "Submitted 33 Order #240 10:47 AM [DATE] Retro Air PO #Freshwater Apts PO Req. […" at bounding box center [326, 399] width 2480 height 583
